Goal: Task Accomplishment & Management: Manage account settings

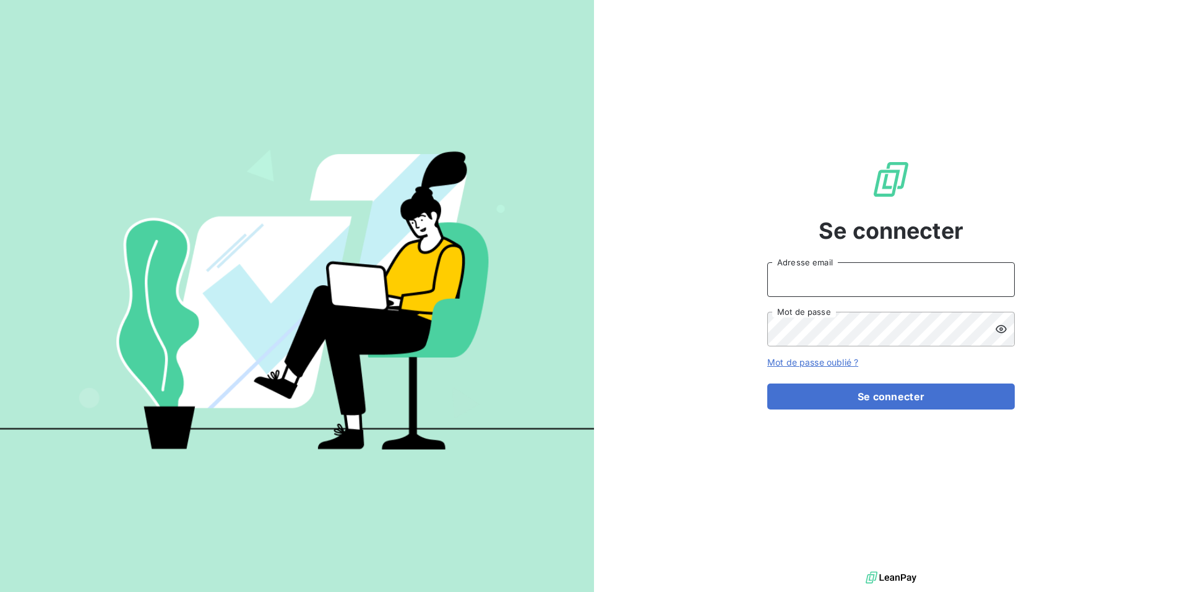
click at [886, 288] on input "Adresse email" at bounding box center [890, 279] width 247 height 35
click at [767, 383] on button "Se connecter" at bounding box center [890, 396] width 247 height 26
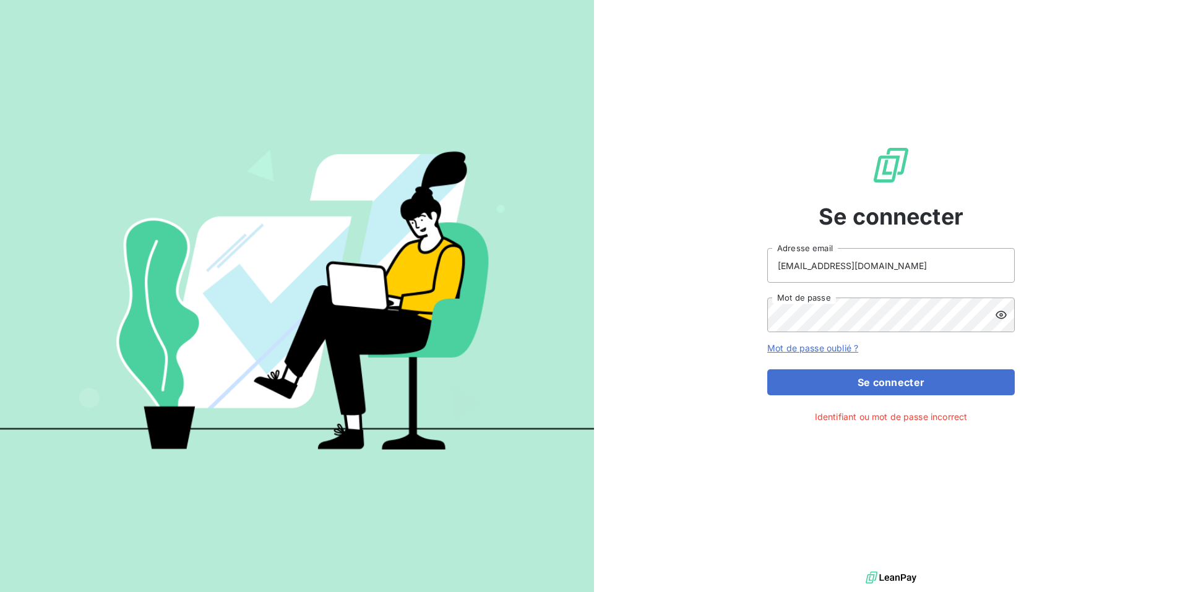
click at [999, 314] on icon at bounding box center [1001, 315] width 12 height 12
click at [767, 369] on button "Se connecter" at bounding box center [890, 382] width 247 height 26
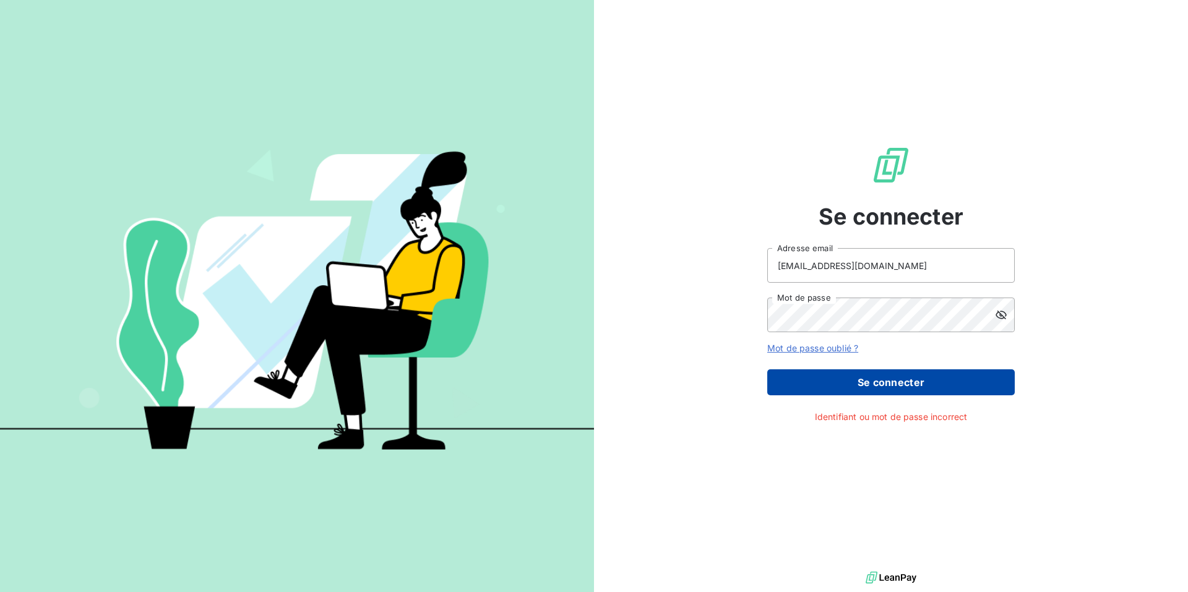
click at [874, 377] on button "Se connecter" at bounding box center [890, 382] width 247 height 26
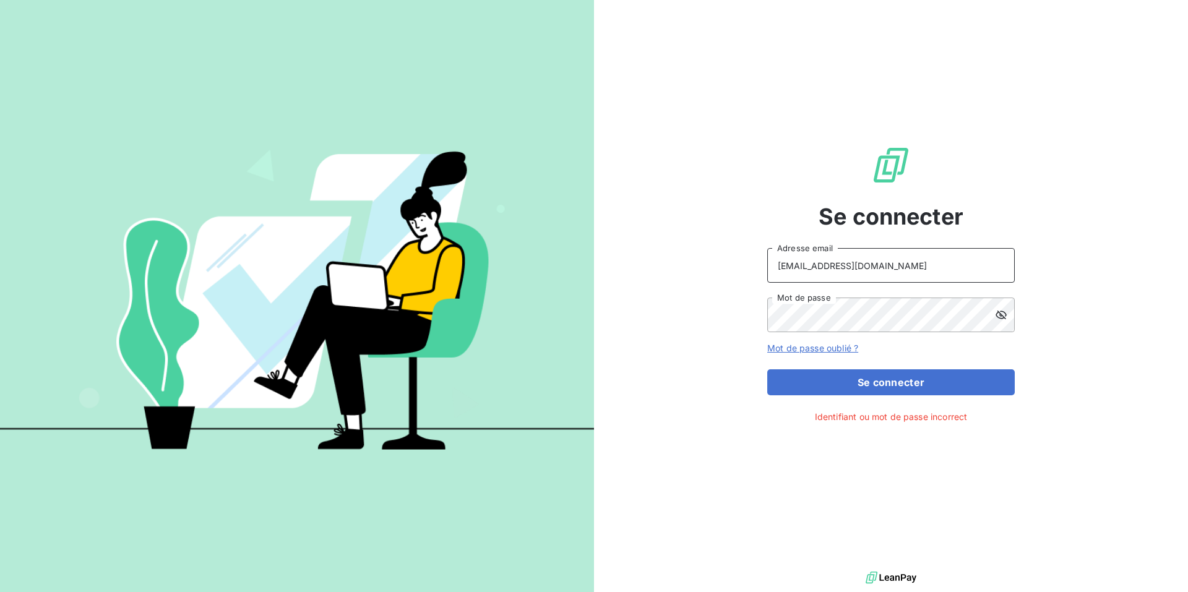
click at [837, 266] on input "[EMAIL_ADDRESS][DOMAIN_NAME]" at bounding box center [890, 265] width 247 height 35
click at [767, 369] on button "Se connecter" at bounding box center [890, 382] width 247 height 26
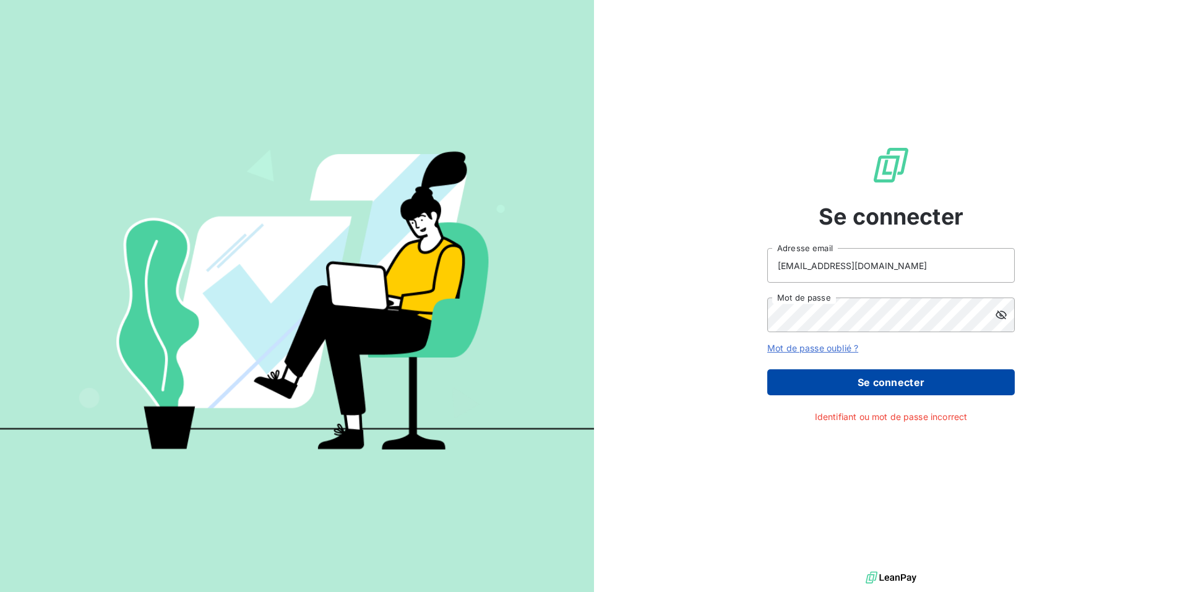
click at [893, 377] on button "Se connecter" at bounding box center [890, 382] width 247 height 26
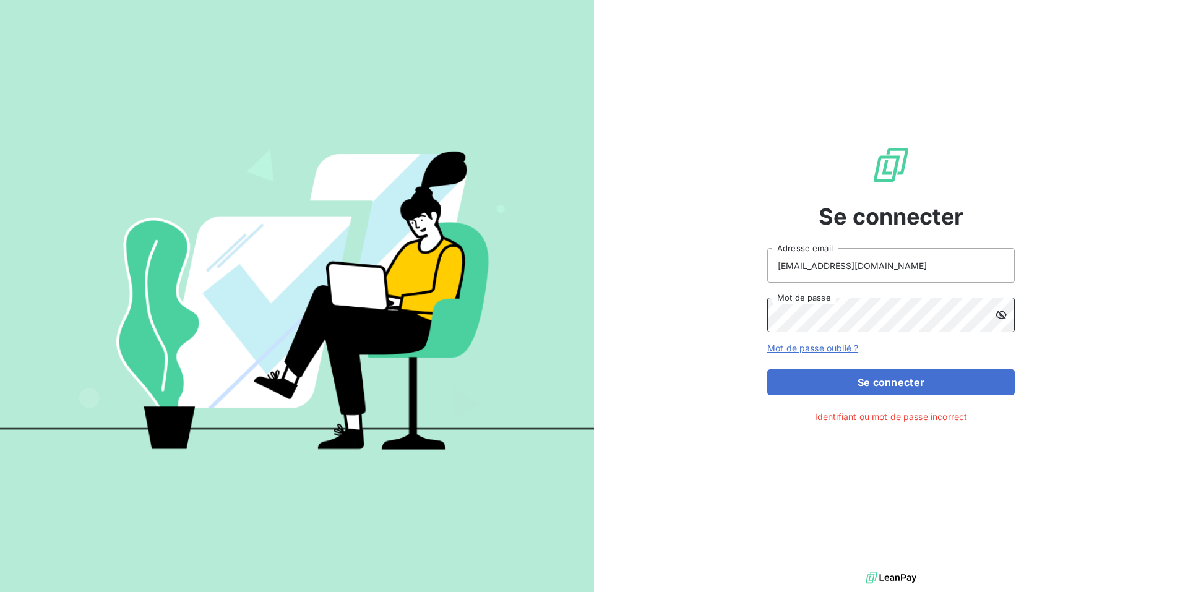
click at [767, 369] on button "Se connecter" at bounding box center [890, 382] width 247 height 26
click at [858, 260] on input "[EMAIL_ADDRESS][DOMAIN_NAME]" at bounding box center [890, 265] width 247 height 35
drag, startPoint x: 869, startPoint y: 271, endPoint x: 807, endPoint y: 270, distance: 62.5
click at [807, 270] on input "[EMAIL_ADDRESS][DOMAIN_NAME]" at bounding box center [890, 265] width 247 height 35
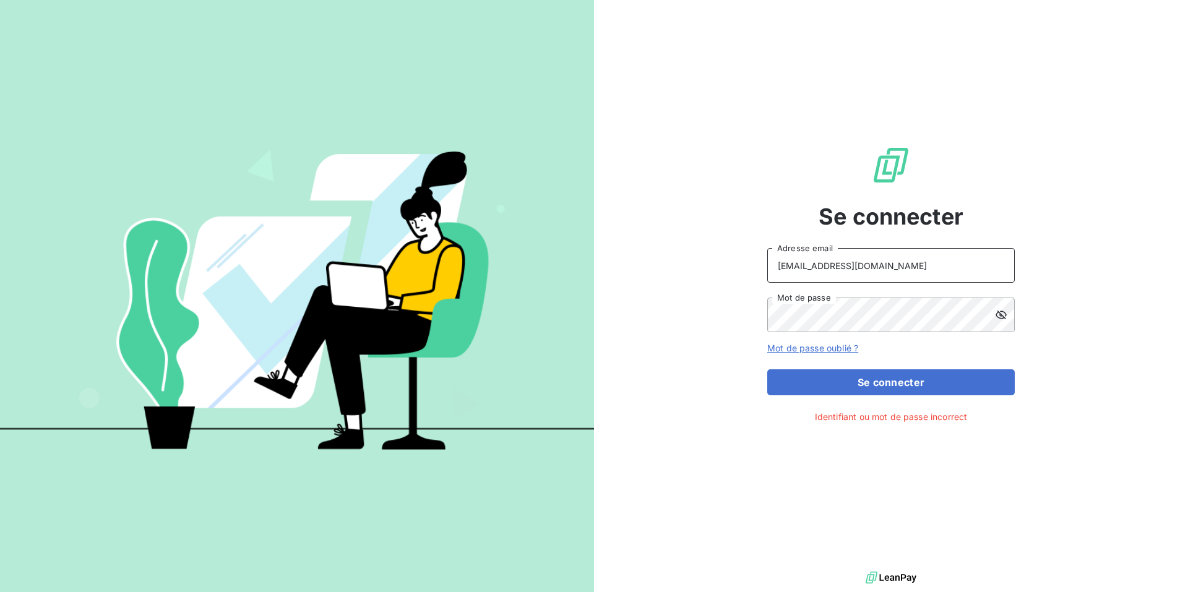
click at [767, 369] on button "Se connecter" at bounding box center [890, 382] width 247 height 26
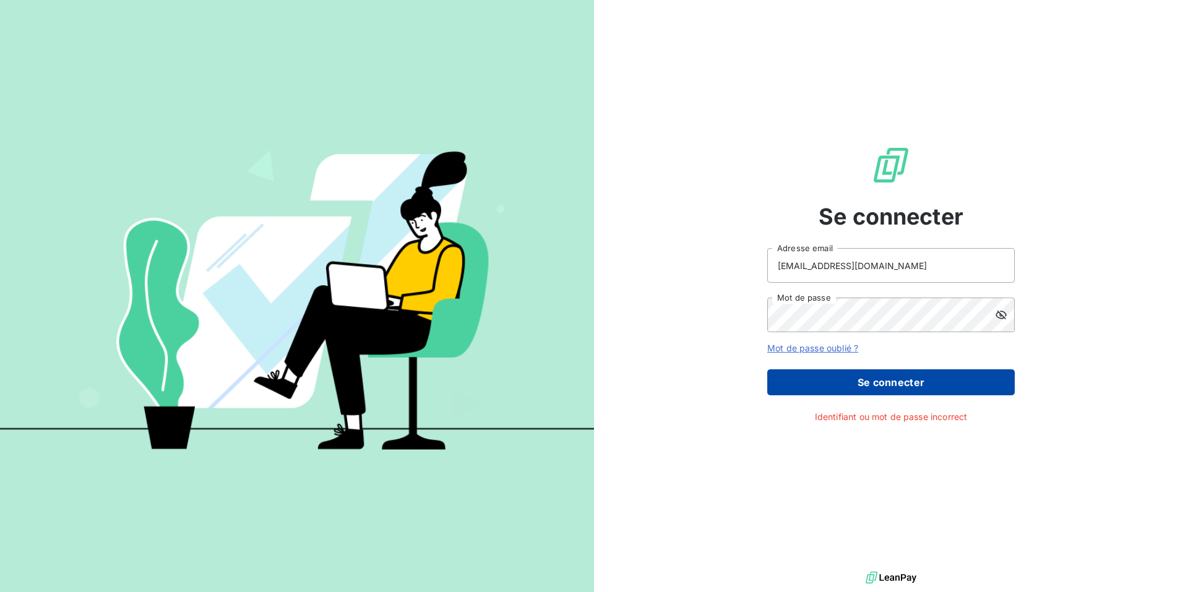
click at [893, 383] on button "Se connecter" at bounding box center [890, 382] width 247 height 26
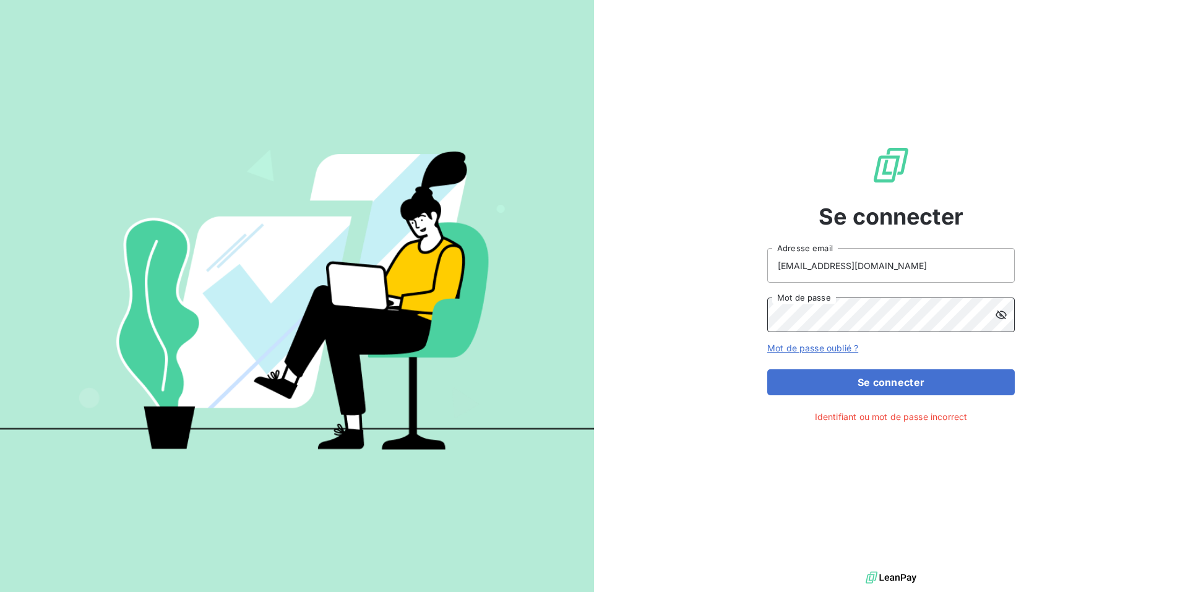
click at [767, 369] on button "Se connecter" at bounding box center [890, 382] width 247 height 26
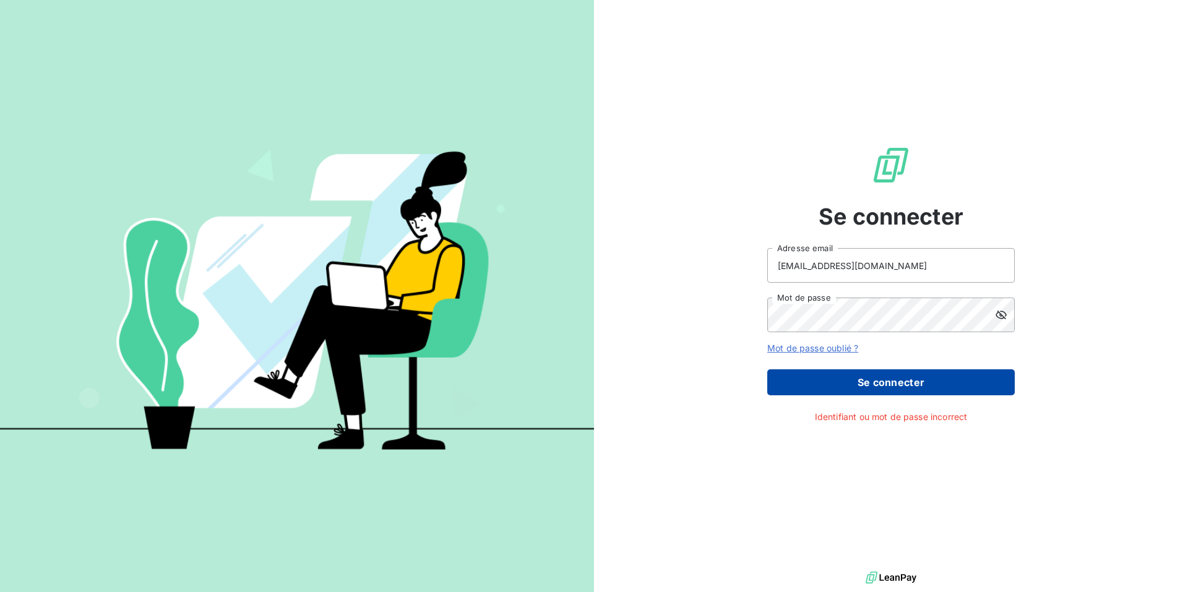
click at [899, 385] on button "Se connecter" at bounding box center [890, 382] width 247 height 26
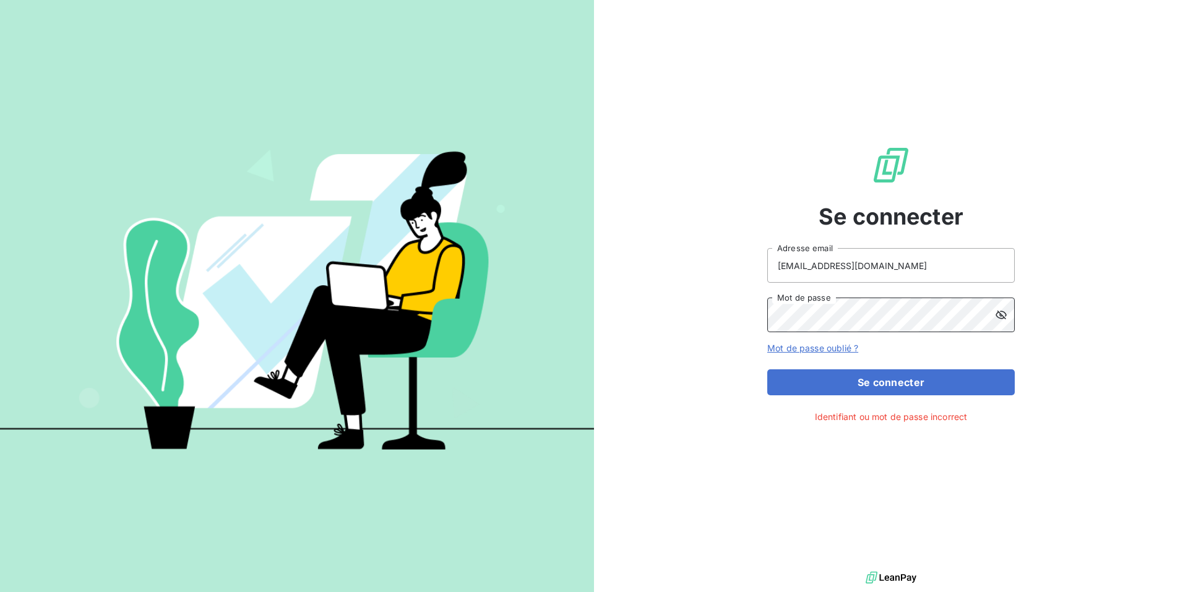
click at [767, 369] on button "Se connecter" at bounding box center [890, 382] width 247 height 26
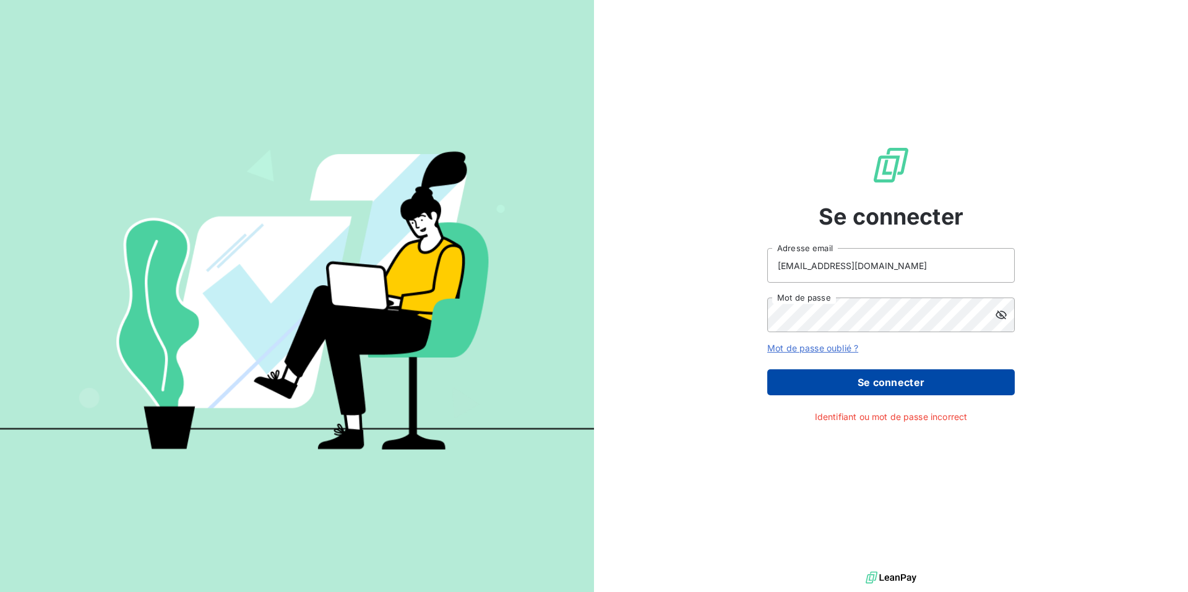
click at [871, 379] on button "Se connecter" at bounding box center [890, 382] width 247 height 26
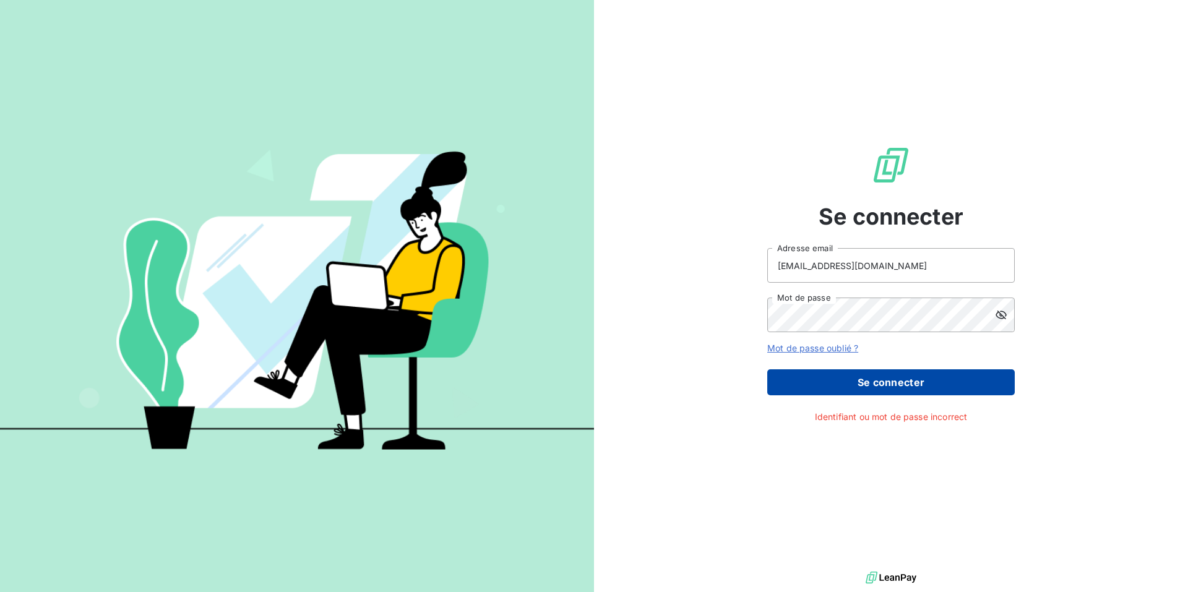
click at [871, 379] on button "Se connecter" at bounding box center [890, 382] width 247 height 26
drag, startPoint x: 875, startPoint y: 364, endPoint x: 876, endPoint y: 375, distance: 11.3
click at [876, 374] on form "[EMAIL_ADDRESS][DOMAIN_NAME] Adresse email Mot de passe Mot de passe oublié ? S…" at bounding box center [890, 321] width 247 height 147
click at [876, 377] on button "Se connecter" at bounding box center [890, 382] width 247 height 26
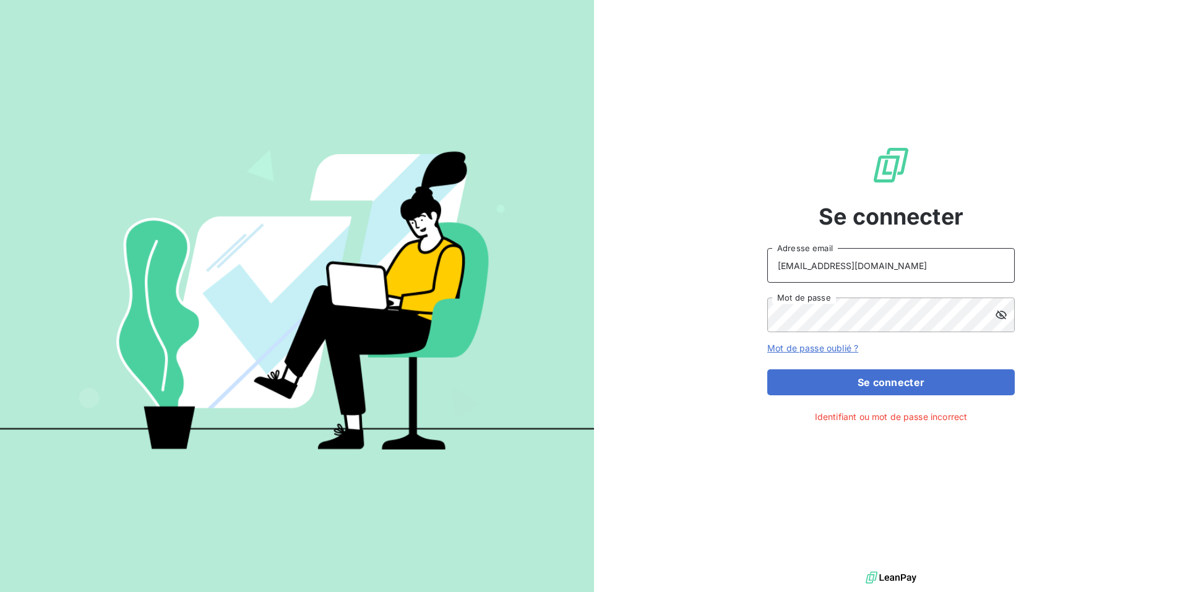
click at [836, 267] on input "[EMAIL_ADDRESS][DOMAIN_NAME]" at bounding box center [890, 265] width 247 height 35
drag, startPoint x: 842, startPoint y: 264, endPoint x: 810, endPoint y: 261, distance: 32.3
click at [810, 261] on input "[EMAIL_ADDRESS][DOMAIN_NAME]" at bounding box center [890, 265] width 247 height 35
type input "[EMAIL_ADDRESS][DOMAIN_NAME]"
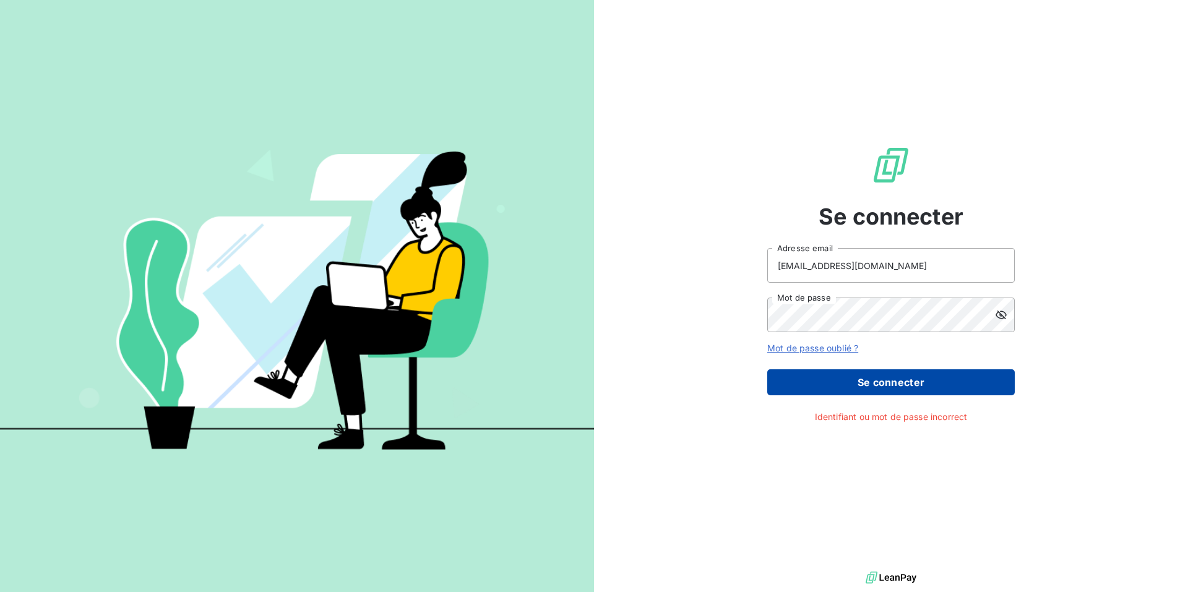
click at [863, 379] on button "Se connecter" at bounding box center [890, 382] width 247 height 26
